Goal: Task Accomplishment & Management: Manage account settings

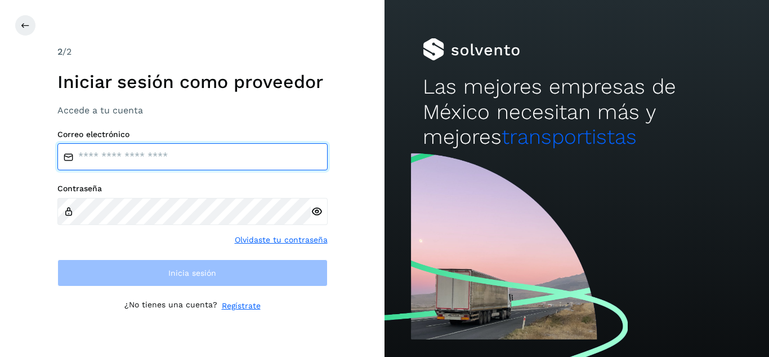
click at [222, 145] on input "email" at bounding box center [192, 156] width 270 height 27
type input "**********"
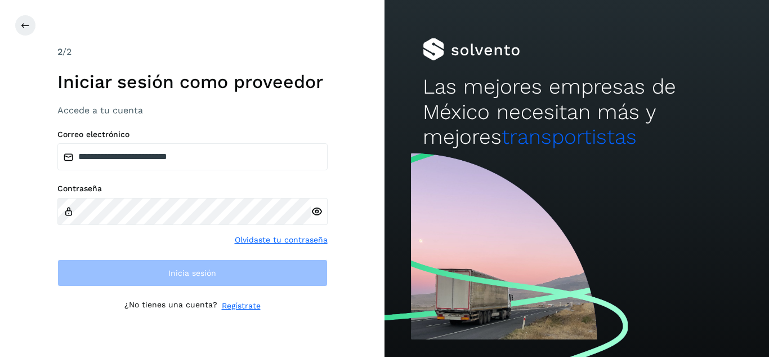
click at [316, 215] on div at bounding box center [319, 211] width 17 height 27
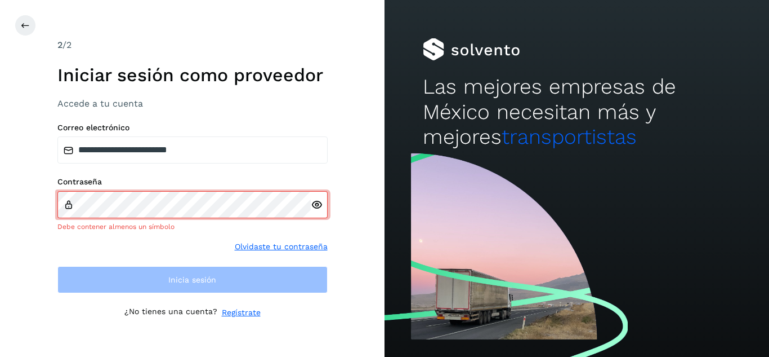
click at [313, 206] on icon at bounding box center [317, 205] width 12 height 12
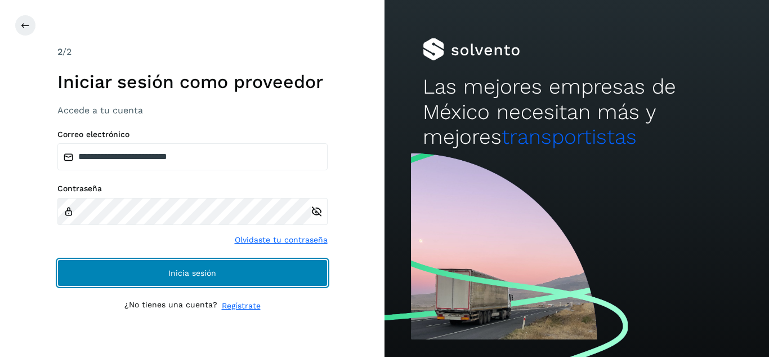
click at [211, 274] on span "Inicia sesión" at bounding box center [192, 273] width 48 height 8
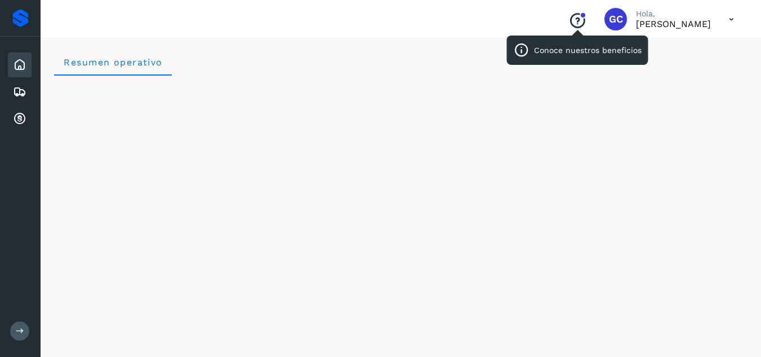
click at [568, 24] on icon "Conoce nuestros beneficios" at bounding box center [577, 21] width 18 height 18
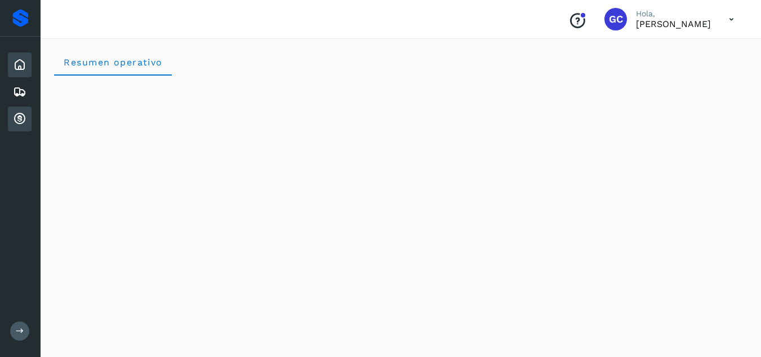
click at [19, 117] on icon at bounding box center [20, 119] width 14 height 14
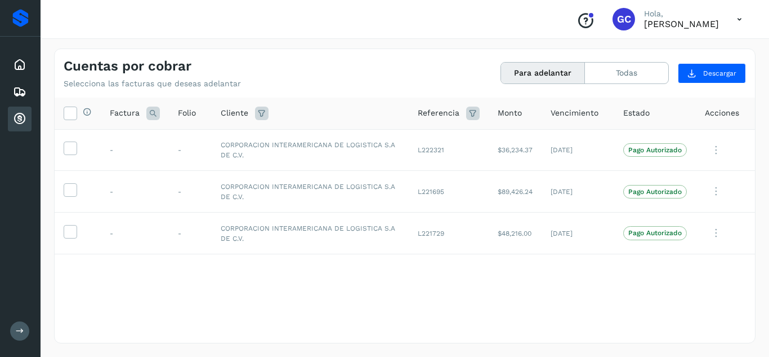
click at [19, 117] on icon at bounding box center [20, 119] width 14 height 14
click at [644, 64] on button "Todas" at bounding box center [626, 73] width 83 height 21
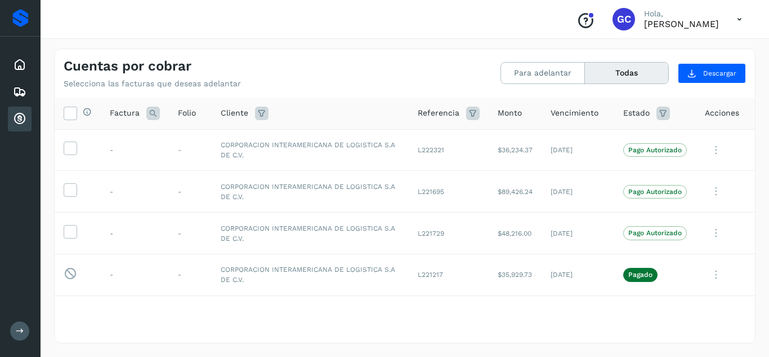
click at [644, 64] on button "Todas" at bounding box center [626, 73] width 83 height 21
click at [706, 234] on icon at bounding box center [716, 232] width 23 height 23
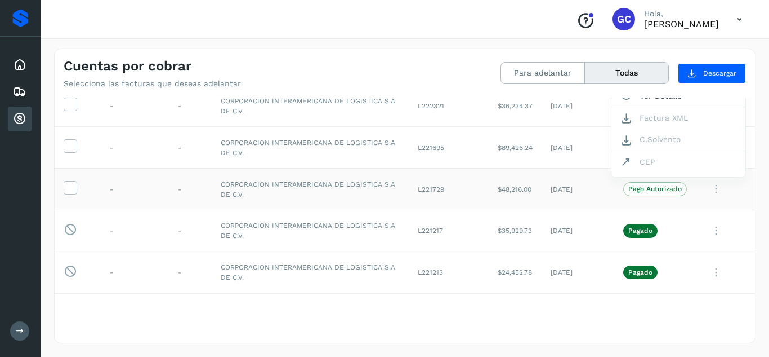
click at [418, 329] on div at bounding box center [384, 178] width 769 height 357
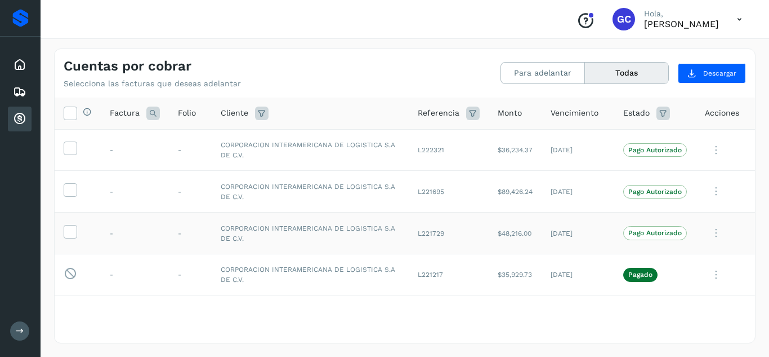
scroll to position [173, 0]
